Goal: Task Accomplishment & Management: Manage account settings

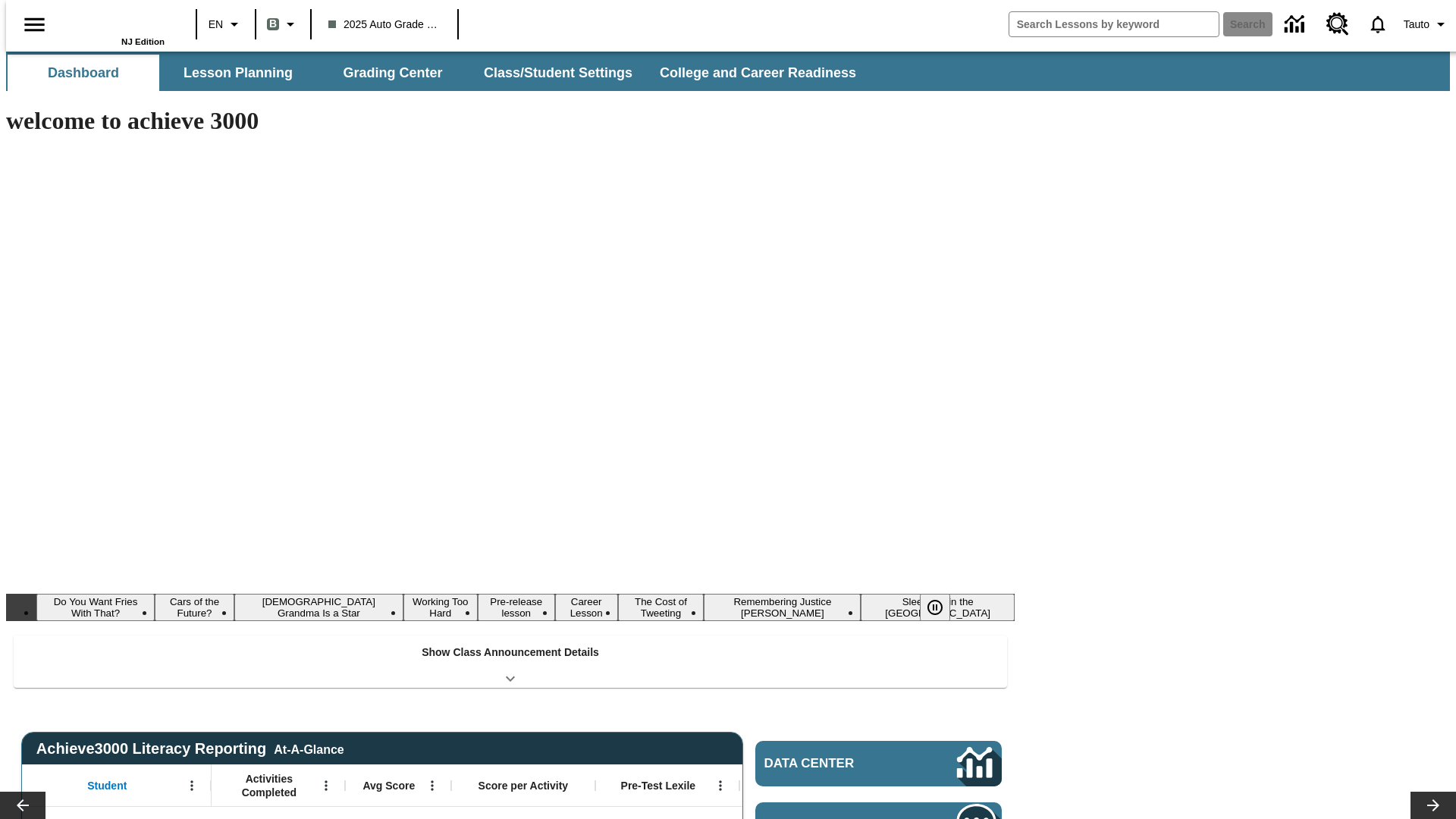
type input "-1"
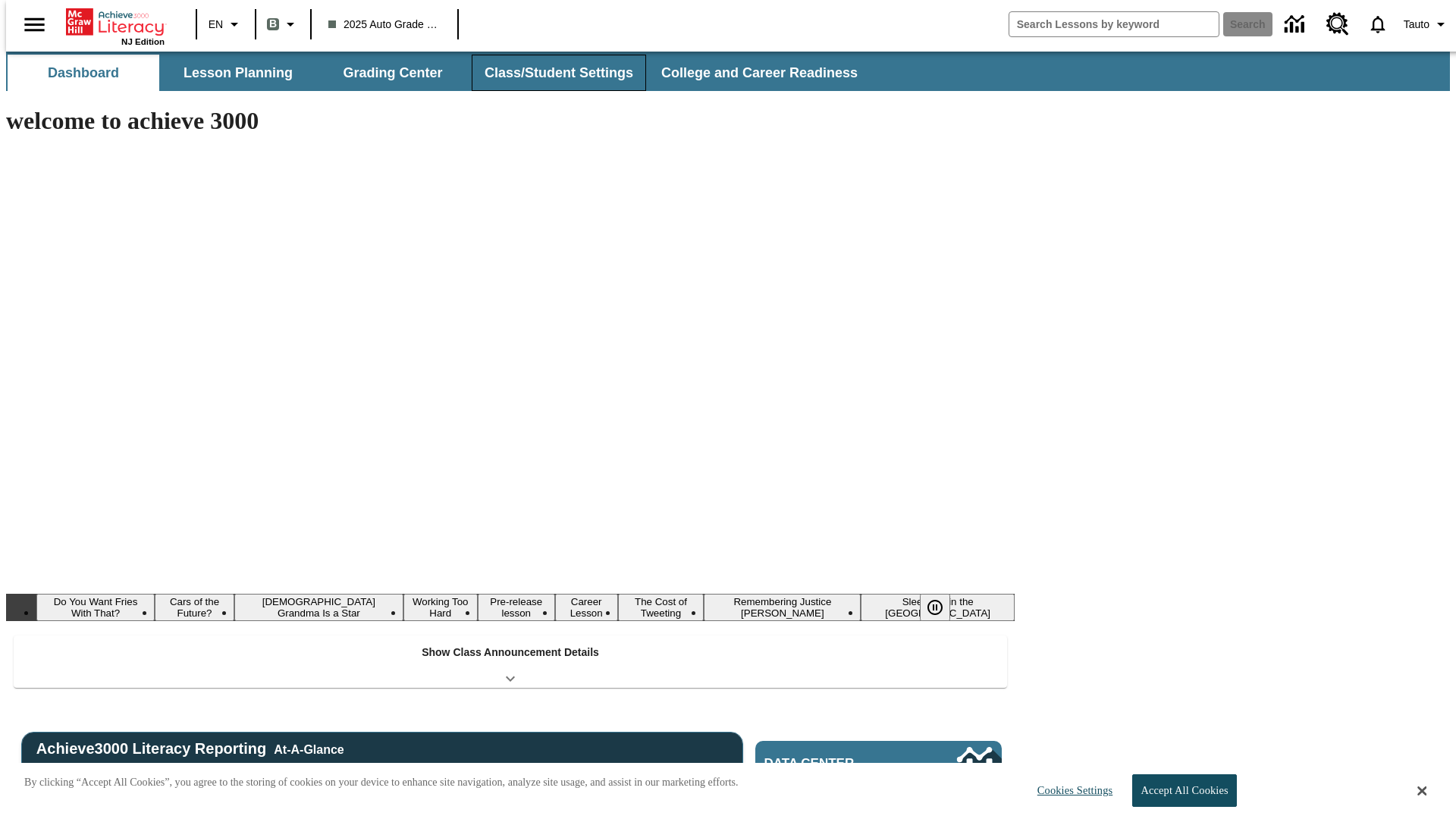
click at [551, 73] on button "Class/Student Settings" at bounding box center [559, 73] width 175 height 36
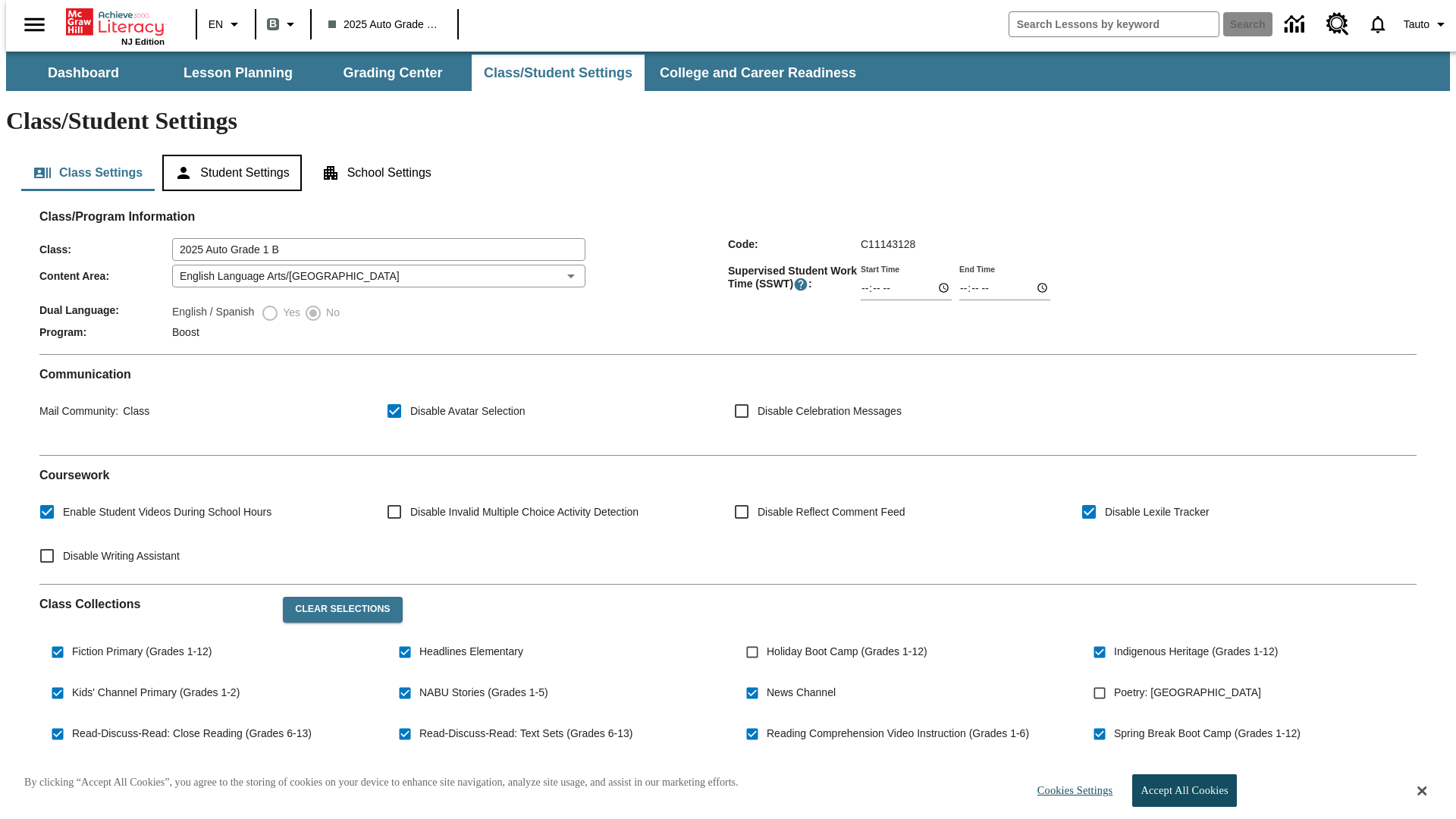
click at [228, 155] on button "Student Settings" at bounding box center [232, 172] width 139 height 36
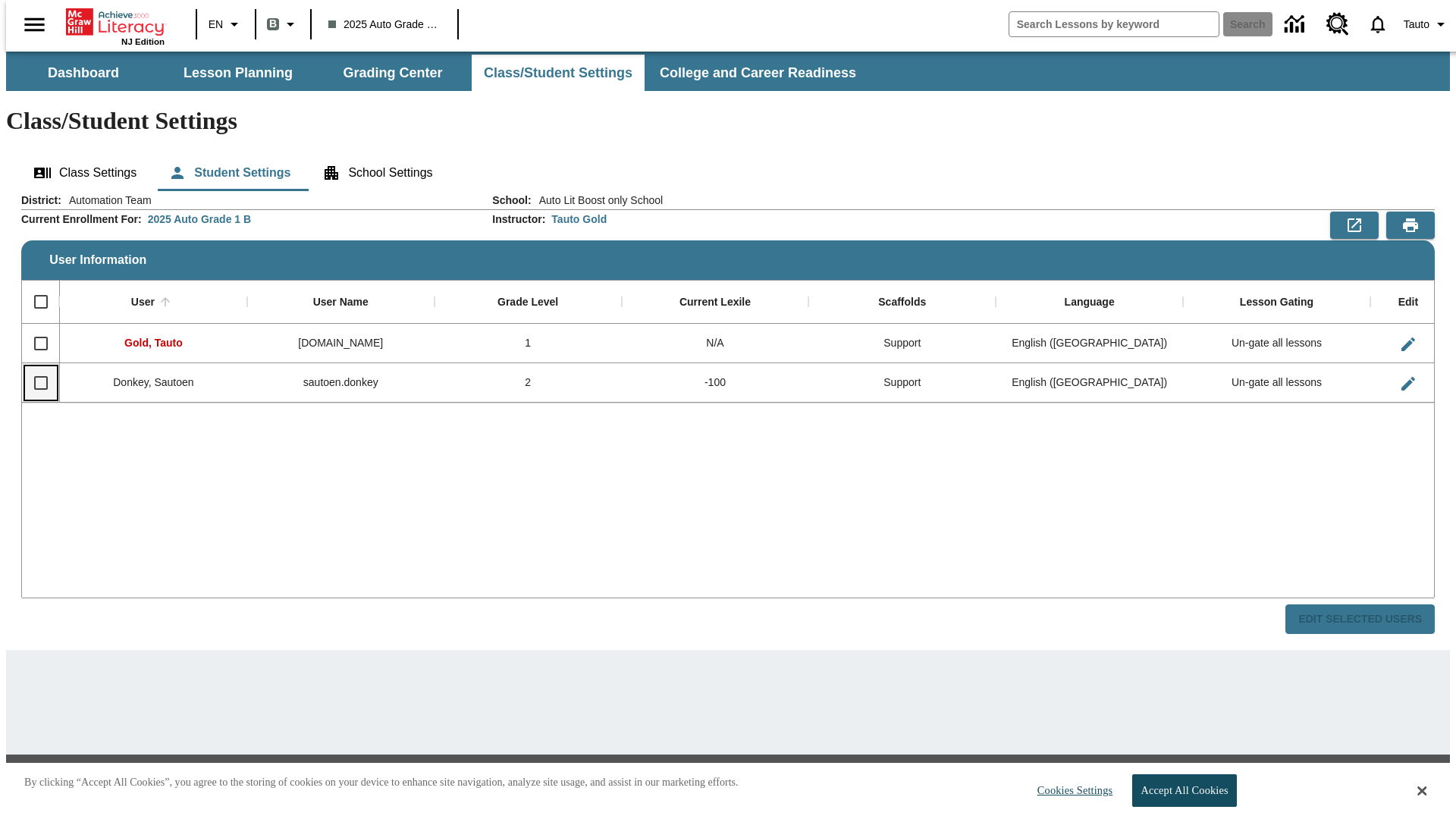
click at [34, 367] on input "Select row" at bounding box center [40, 383] width 32 height 32
checkbox input "true"
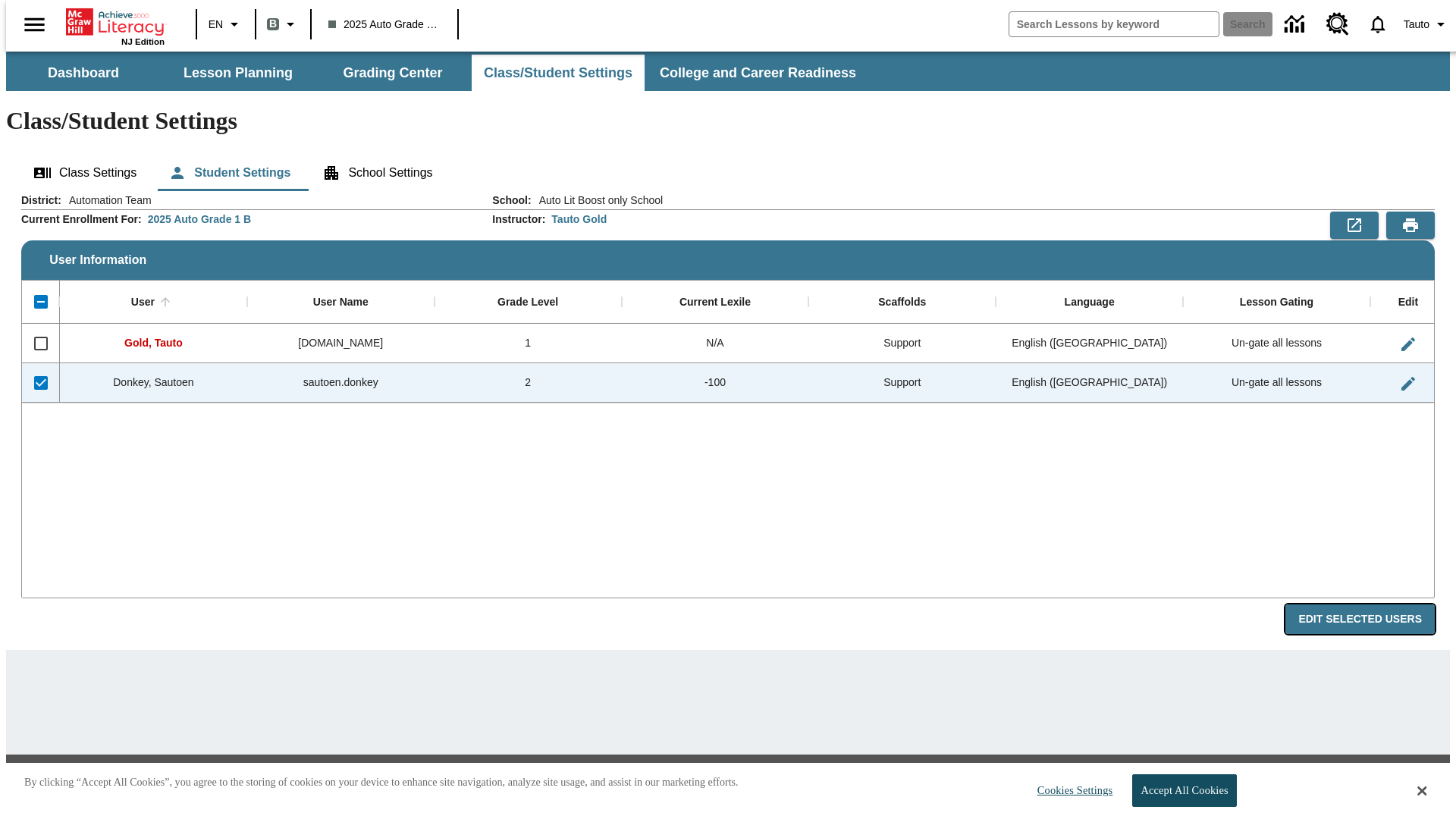
click at [1372, 605] on button "Edit Selected Users" at bounding box center [1360, 619] width 149 height 29
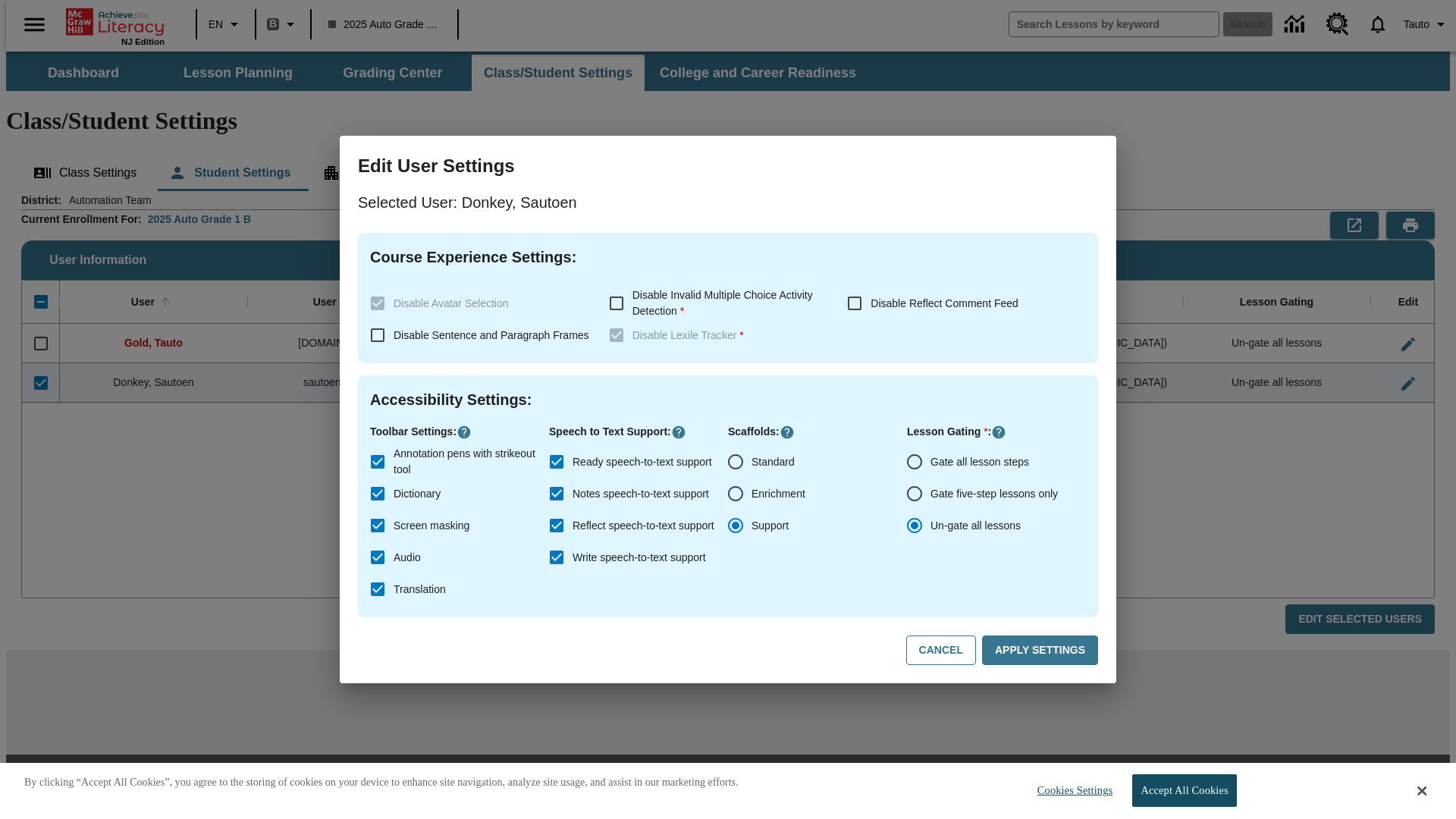
click at [915, 462] on input "Gate all lesson steps" at bounding box center [914, 462] width 32 height 32
radio input "true"
click at [1043, 651] on button "Apply Settings" at bounding box center [1040, 650] width 116 height 29
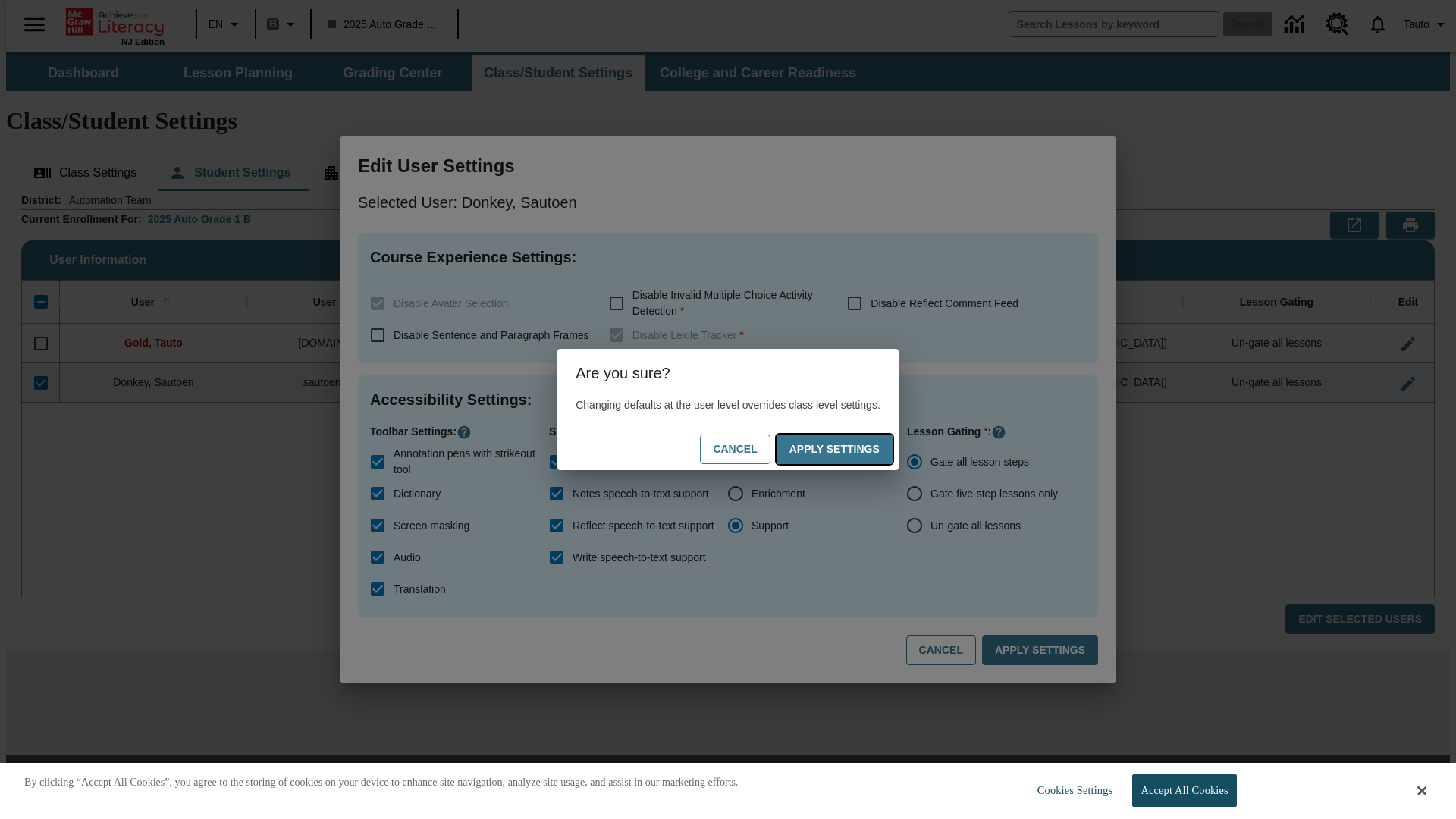
click at [850, 449] on button "Apply Settings" at bounding box center [834, 449] width 116 height 29
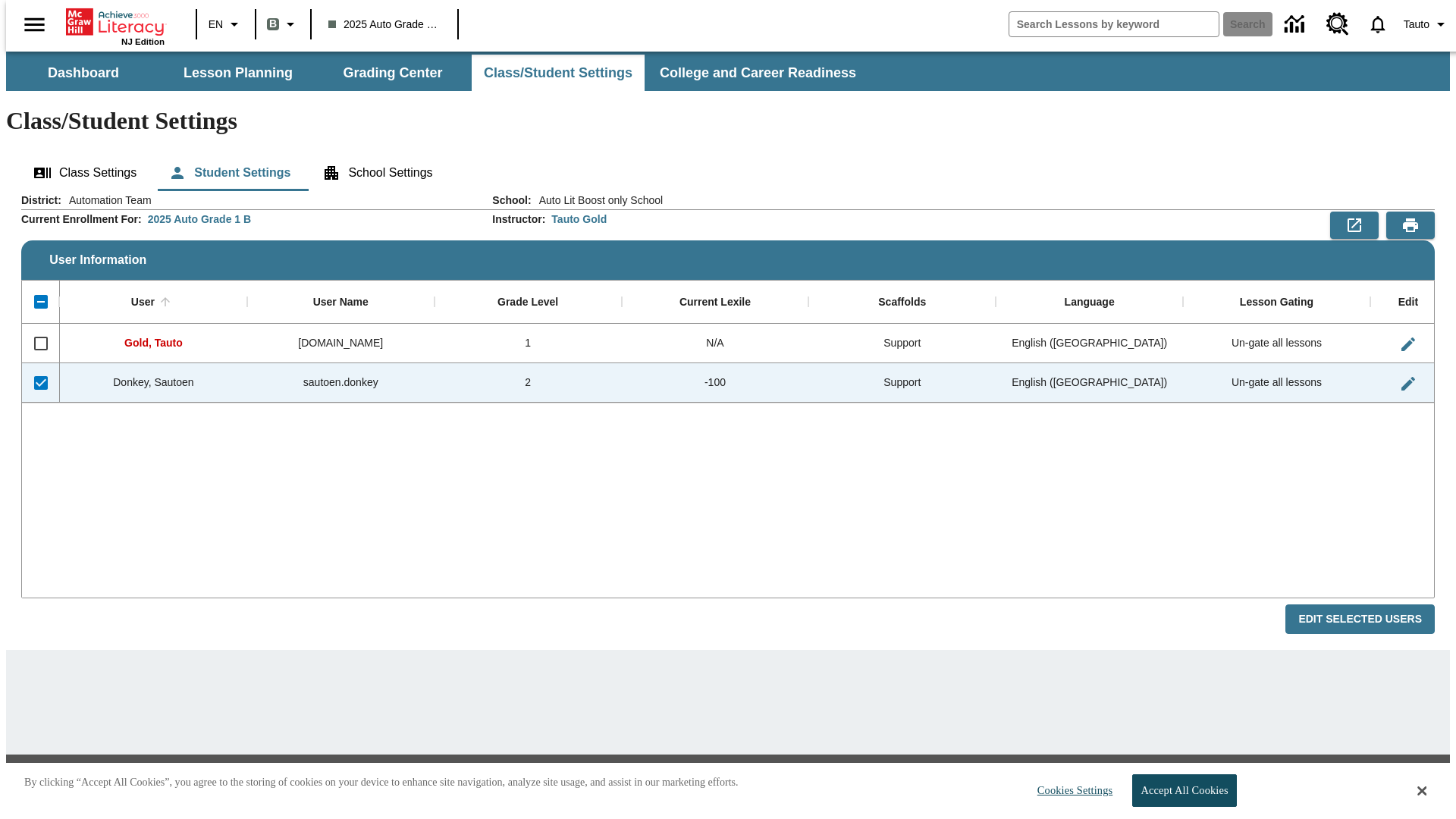
checkbox input "false"
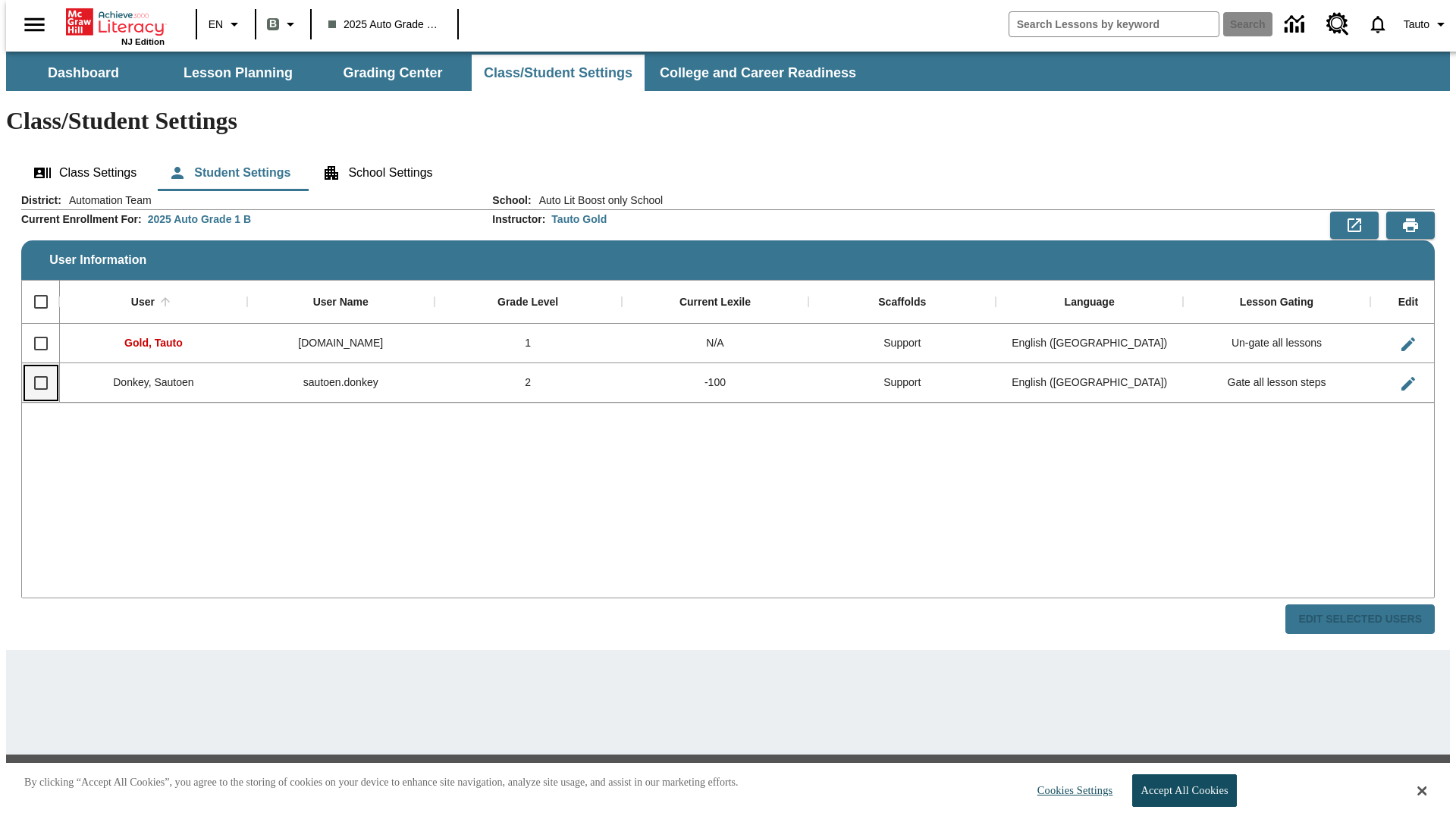
click at [34, 367] on input "Select row" at bounding box center [40, 383] width 32 height 32
checkbox input "true"
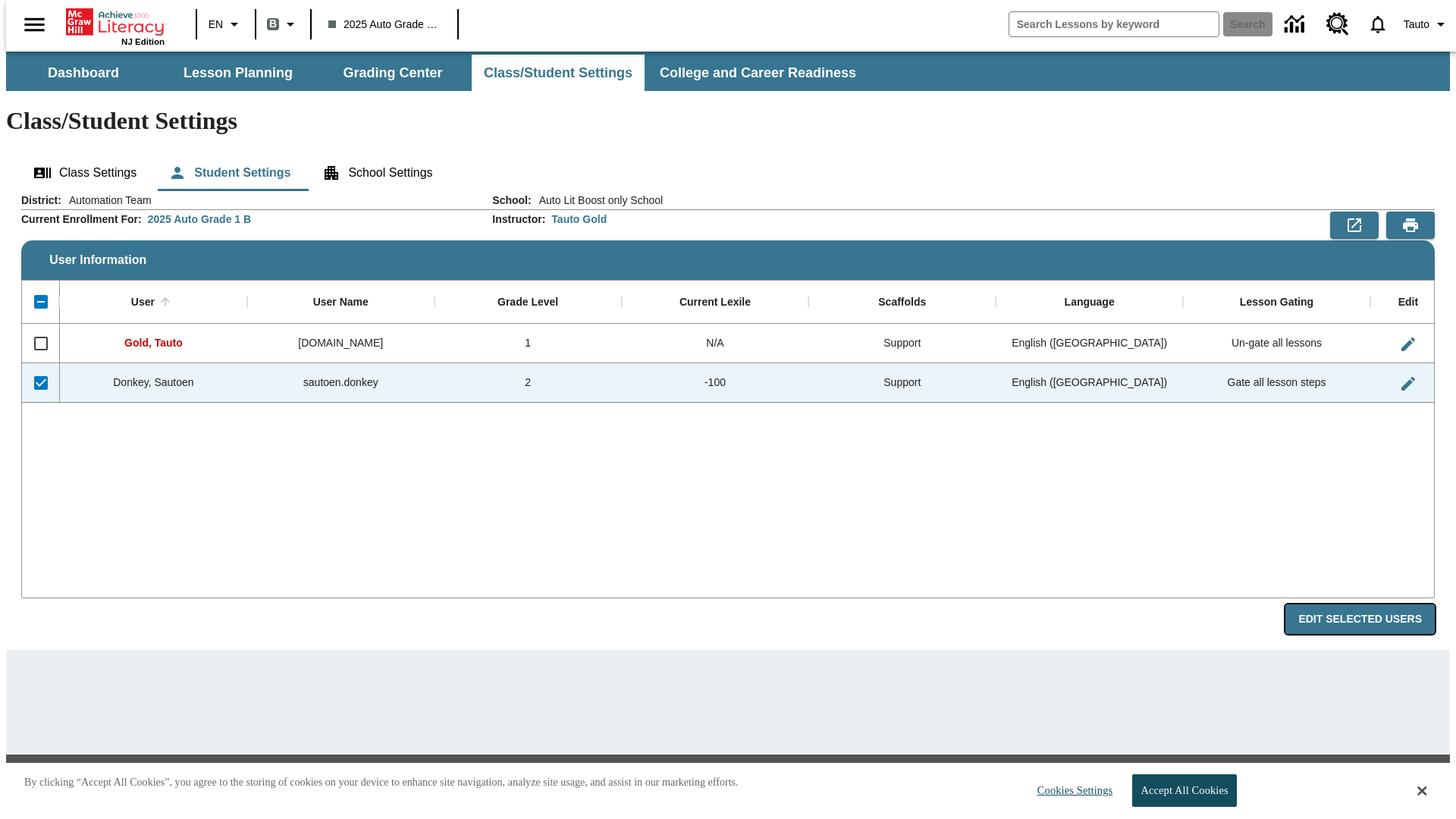
click at [1372, 605] on button "Edit Selected Users" at bounding box center [1360, 619] width 149 height 29
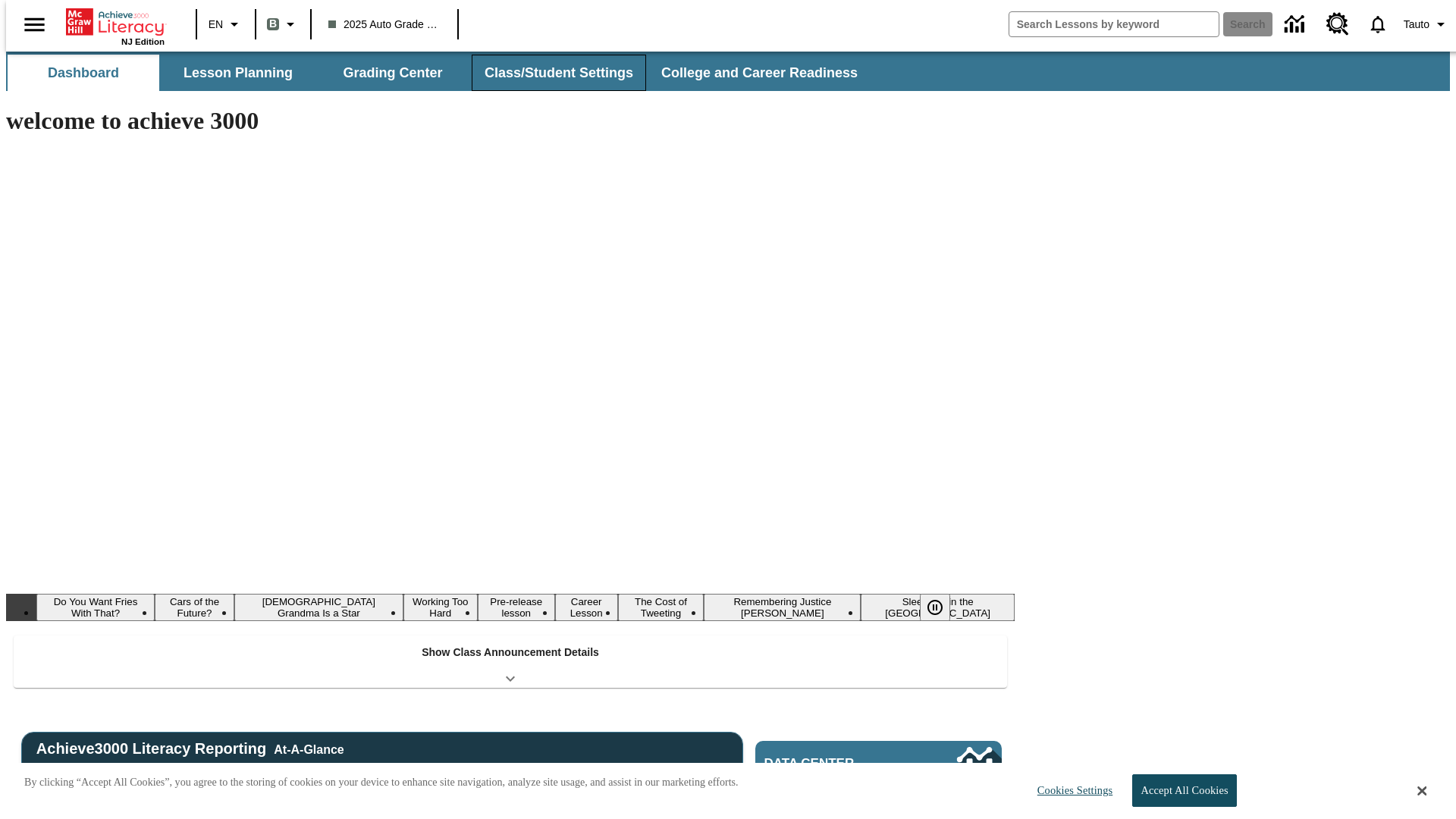
click at [551, 73] on button "Class/Student Settings" at bounding box center [559, 73] width 175 height 36
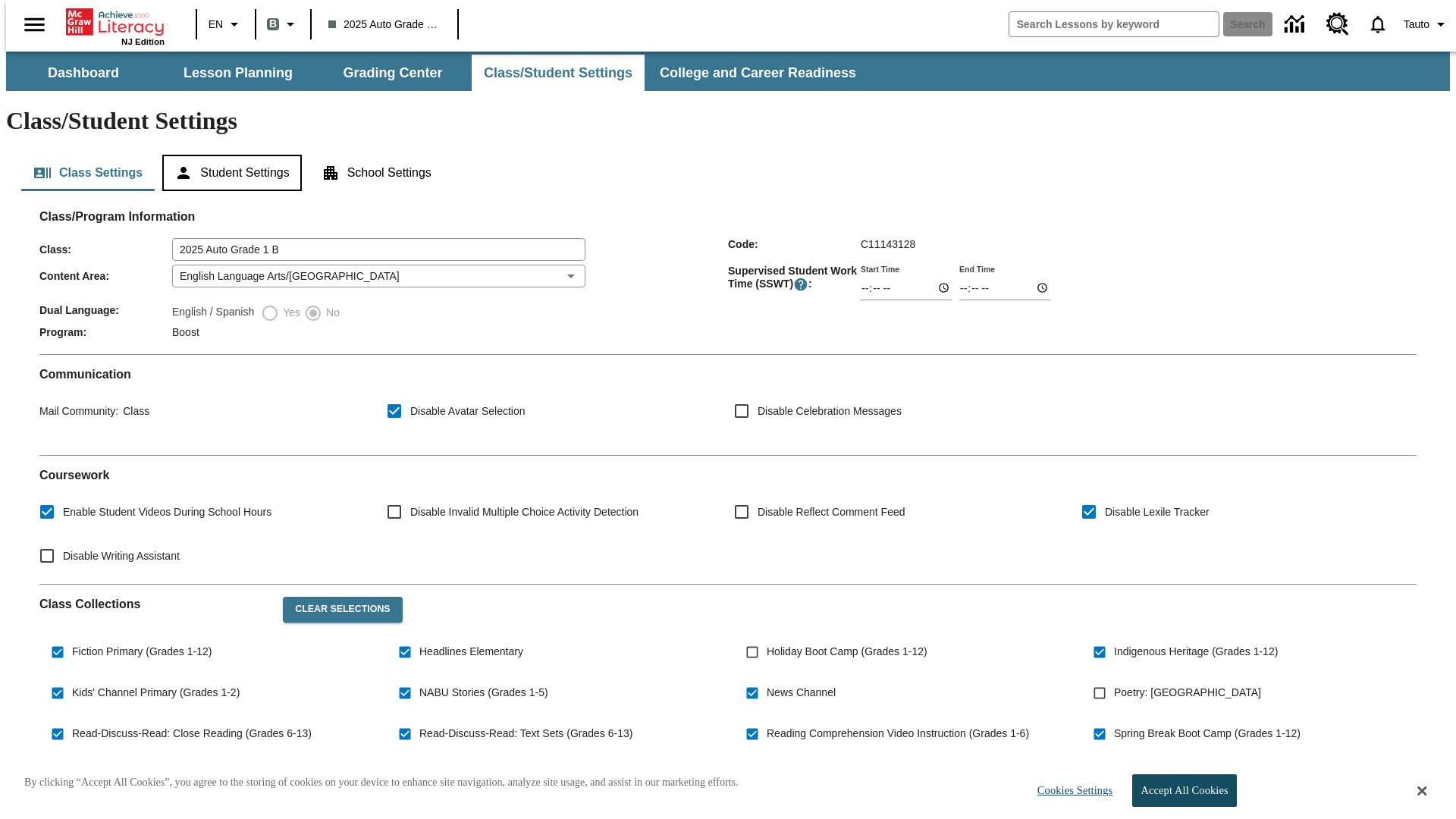
click at [228, 155] on button "Student Settings" at bounding box center [232, 172] width 139 height 36
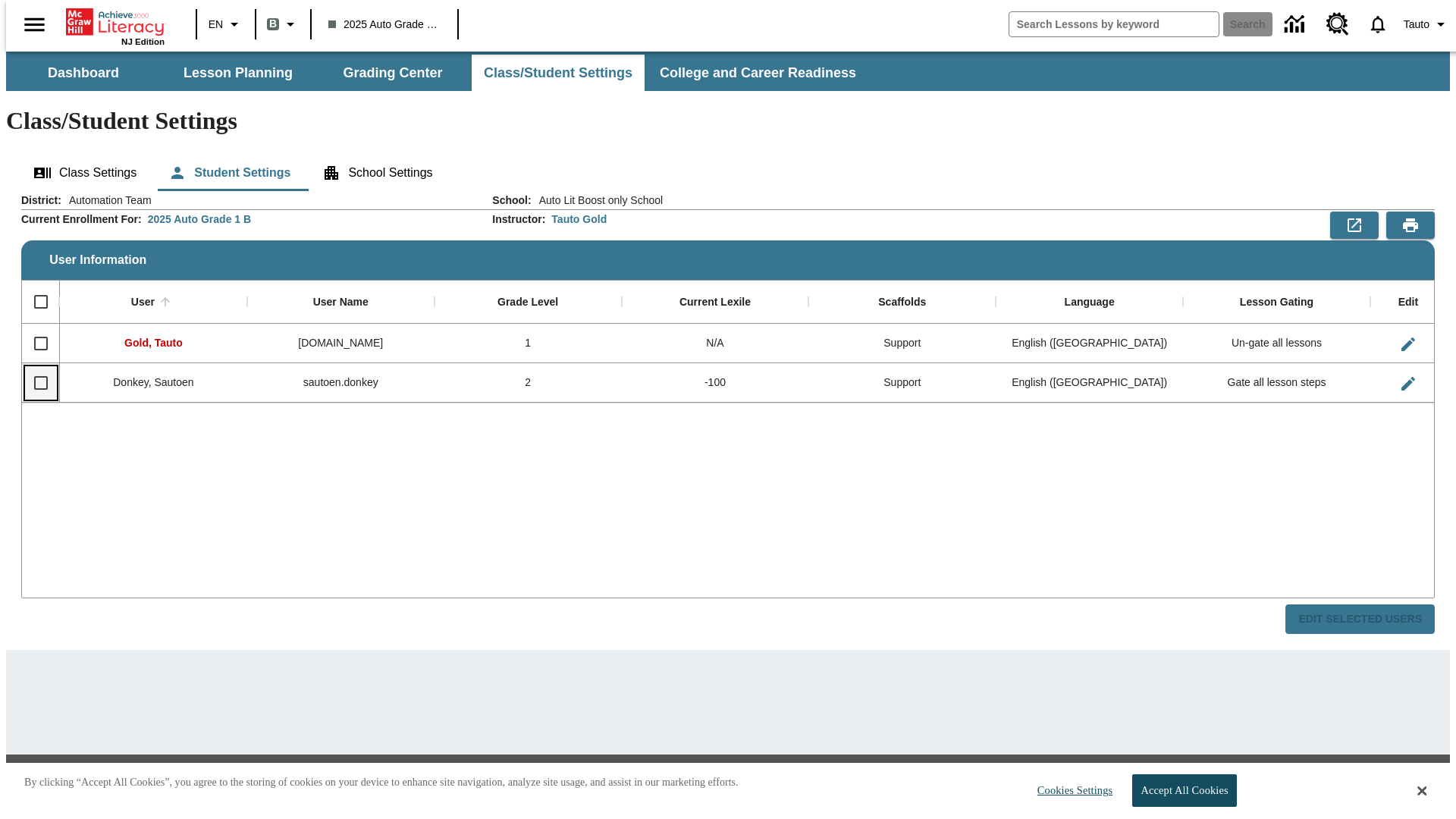
click at [34, 367] on input "Select row" at bounding box center [40, 383] width 32 height 32
checkbox input "true"
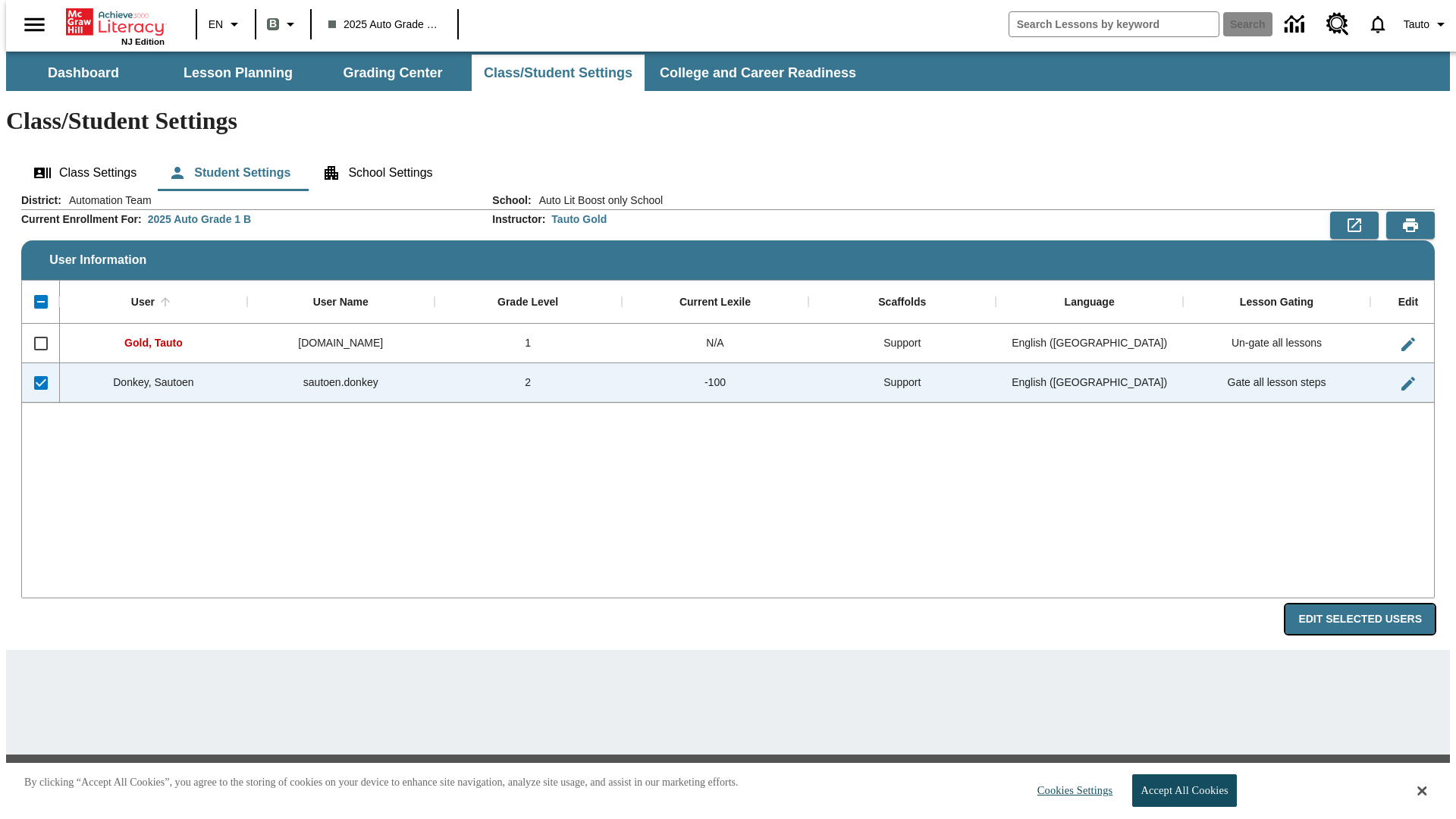
click at [1372, 605] on button "Edit Selected Users" at bounding box center [1360, 619] width 149 height 29
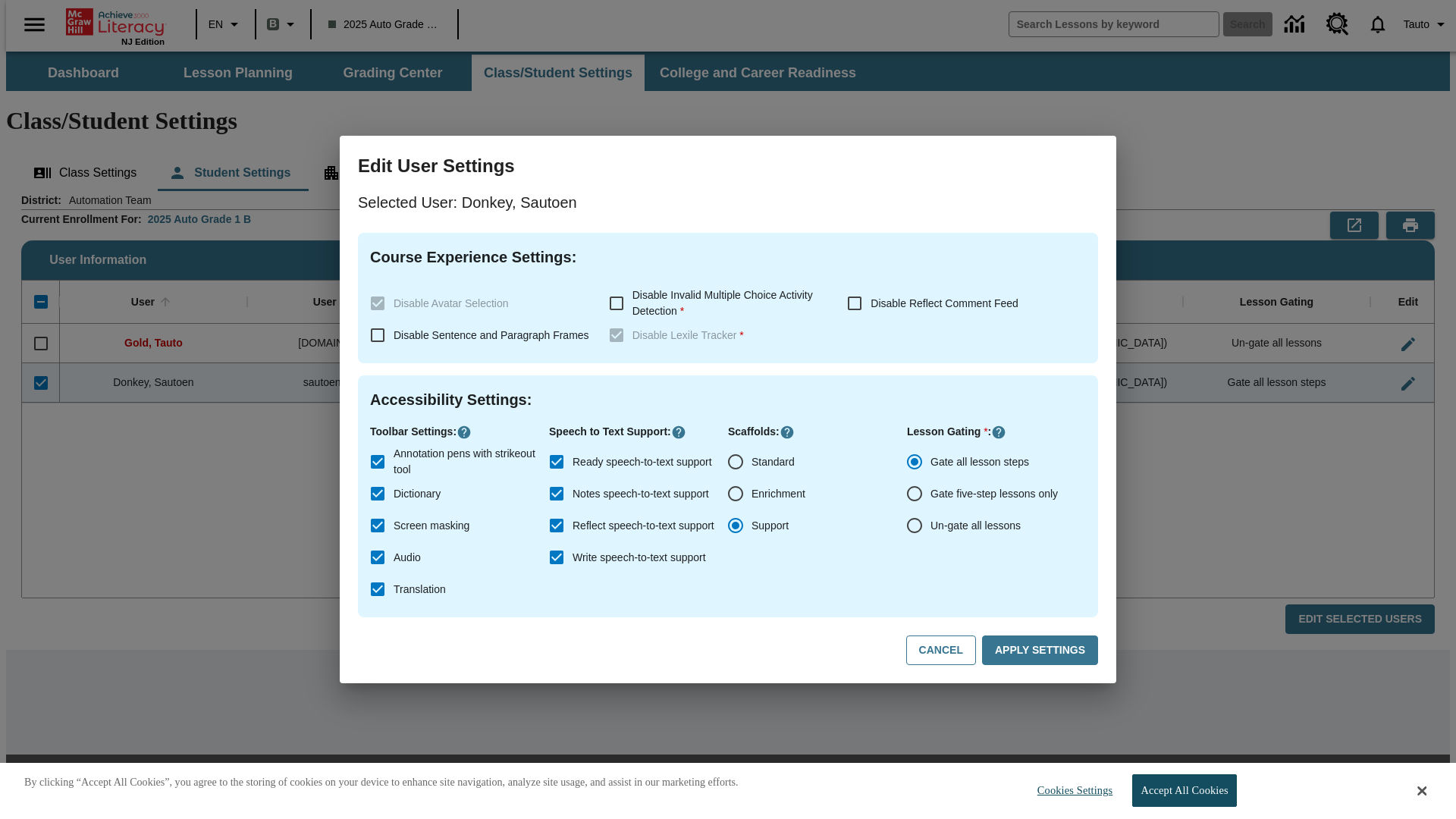
click at [915, 526] on input "Un-gate all lessons" at bounding box center [914, 525] width 32 height 32
radio input "true"
click at [1043, 651] on button "Apply Settings" at bounding box center [1040, 650] width 116 height 29
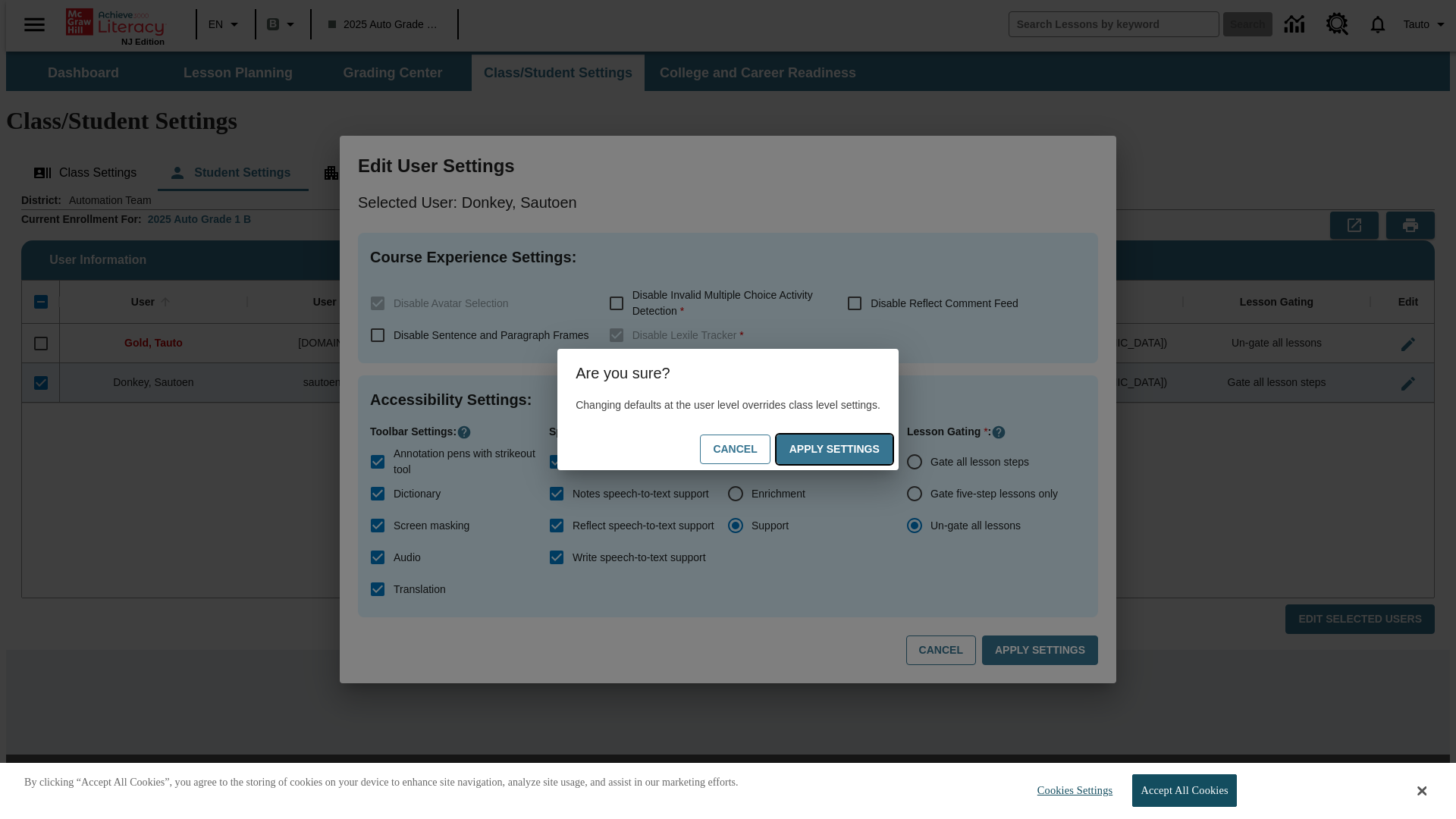
click at [850, 449] on button "Apply Settings" at bounding box center [834, 449] width 116 height 29
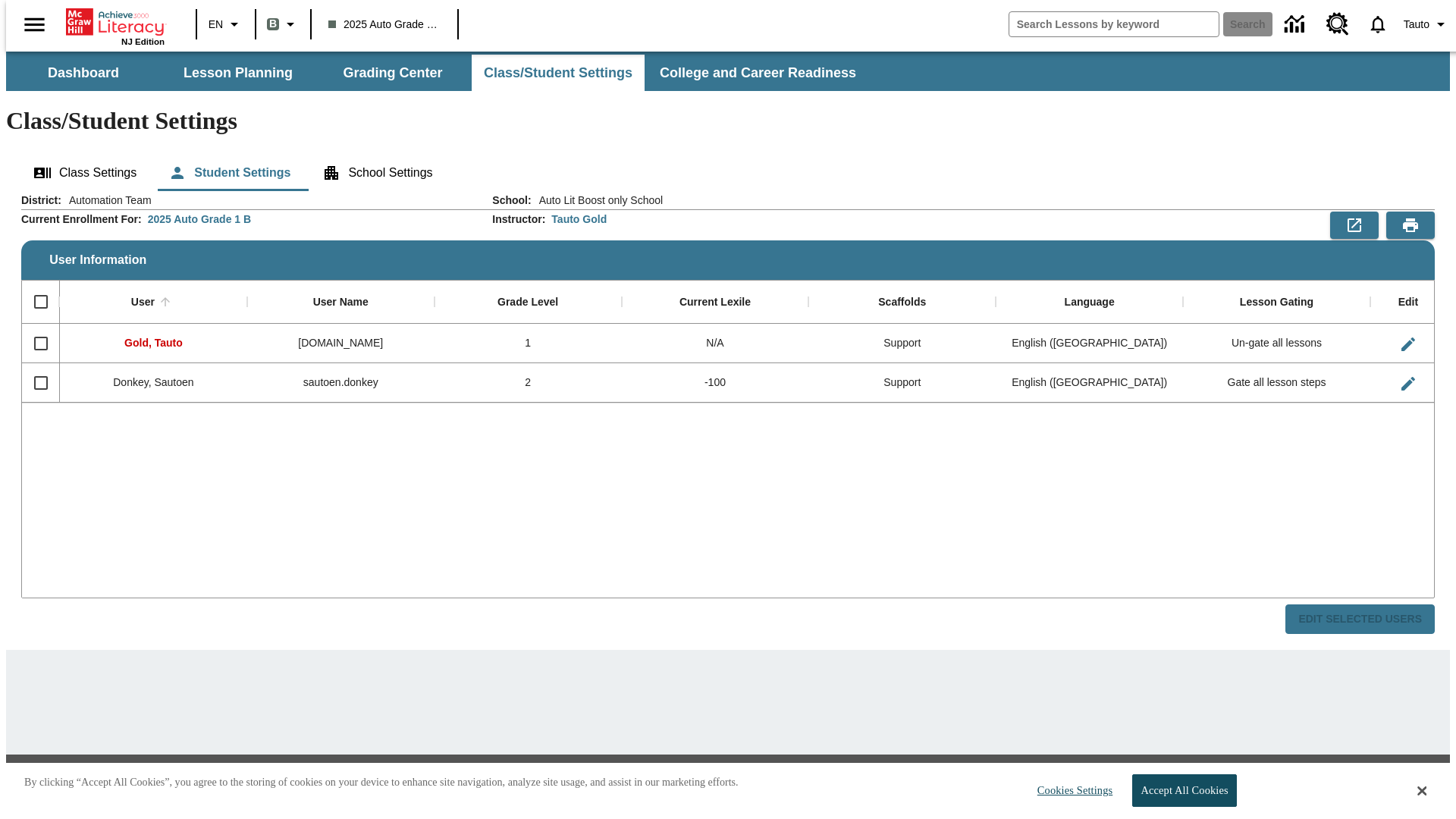
checkbox input "false"
click at [1419, 24] on span "Tauto" at bounding box center [1417, 25] width 26 height 16
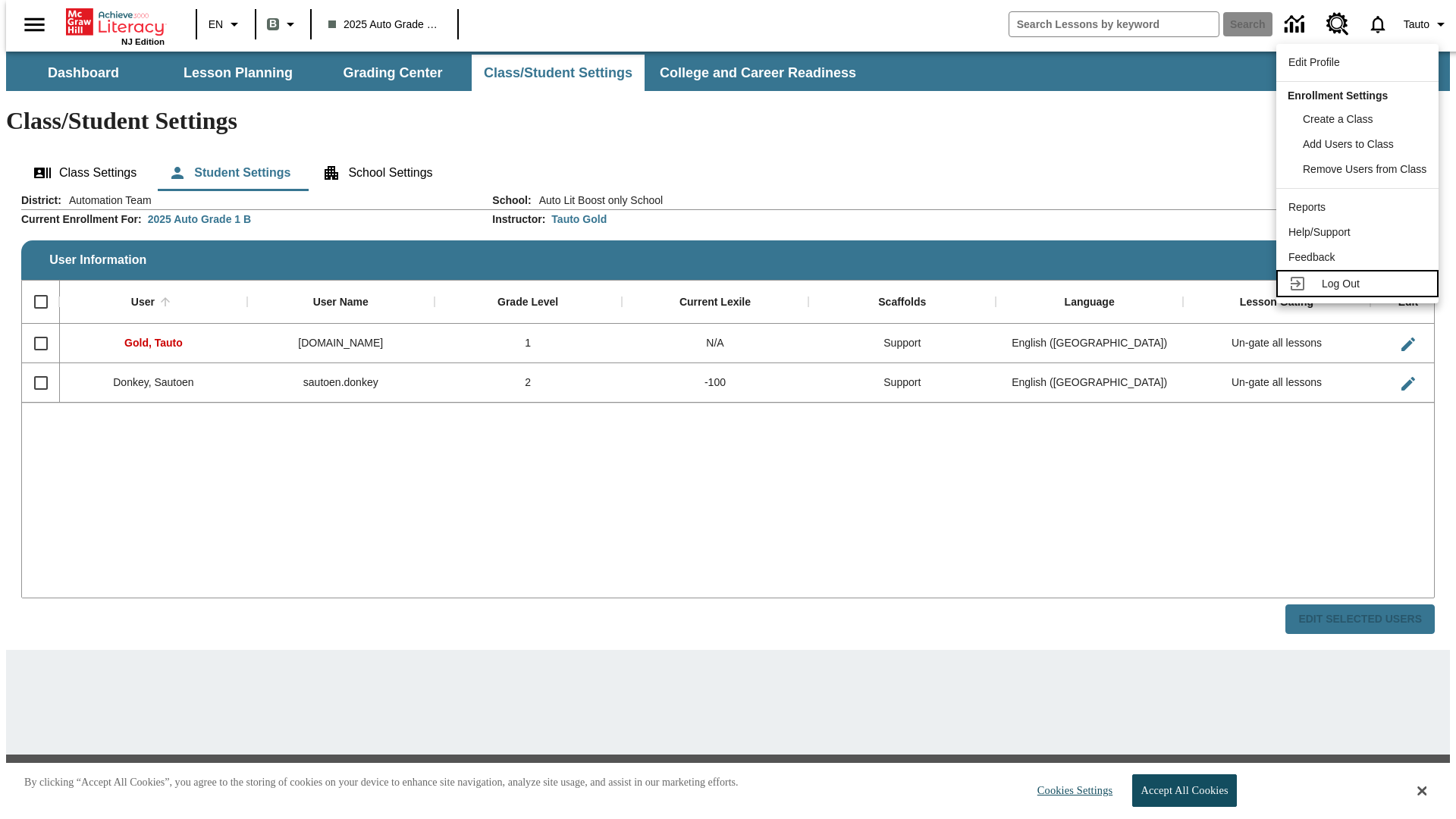
click at [1360, 284] on span "Log Out" at bounding box center [1341, 284] width 38 height 12
